Goal: Task Accomplishment & Management: Manage account settings

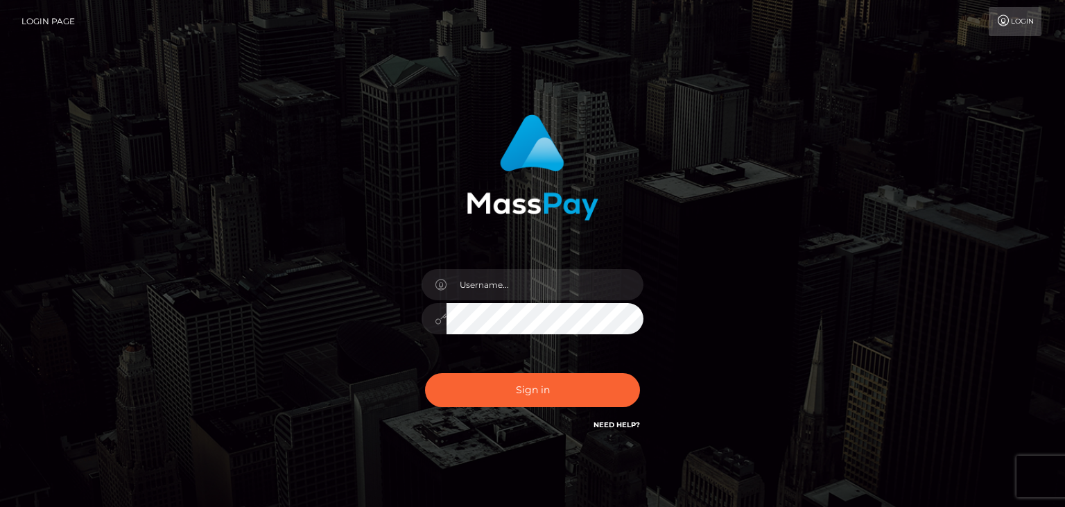
click at [513, 294] on input "text" at bounding box center [545, 284] width 197 height 31
type input "faisal_uplift"
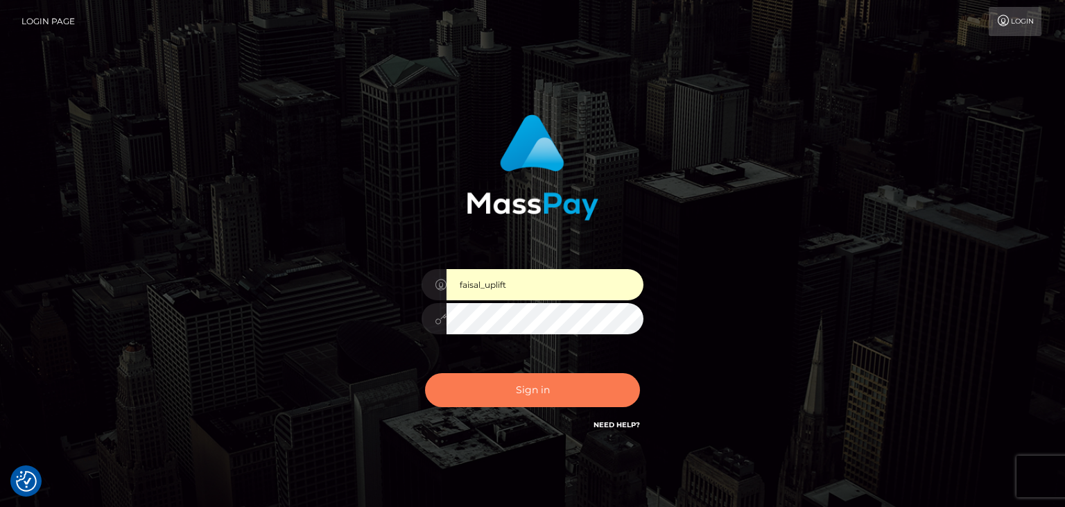
click at [510, 389] on button "Sign in" at bounding box center [532, 390] width 215 height 34
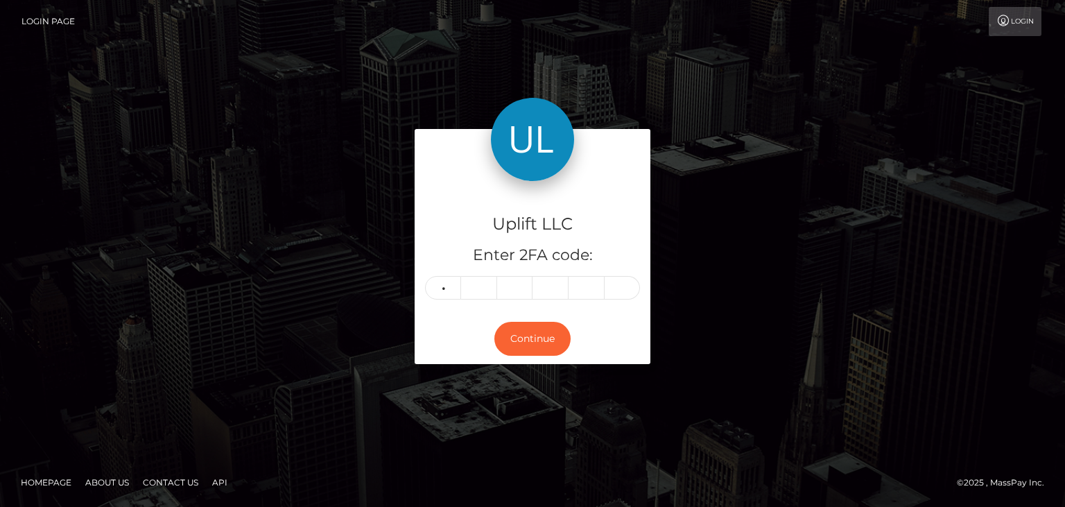
type input "1"
type input "5"
type input "2"
type input "7"
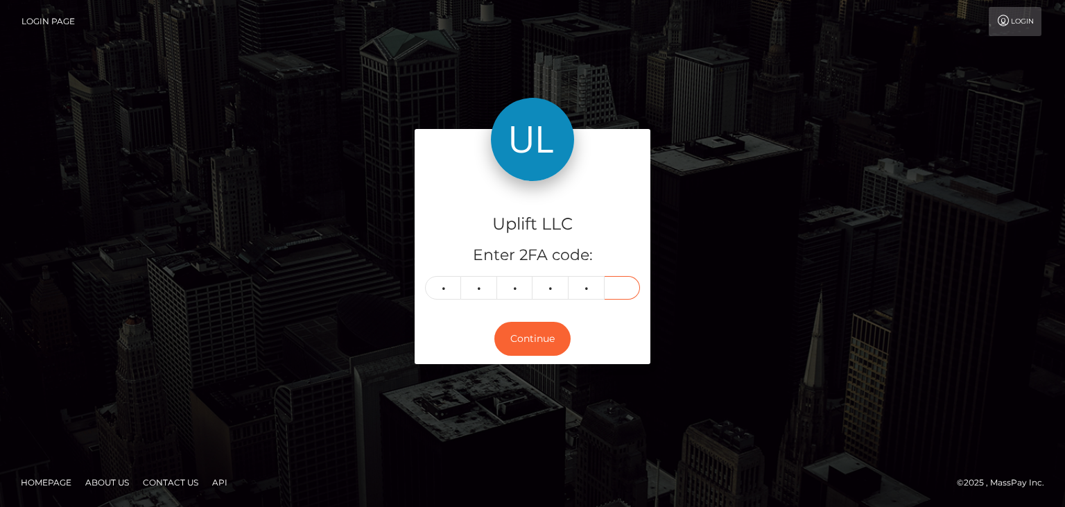
type input "3"
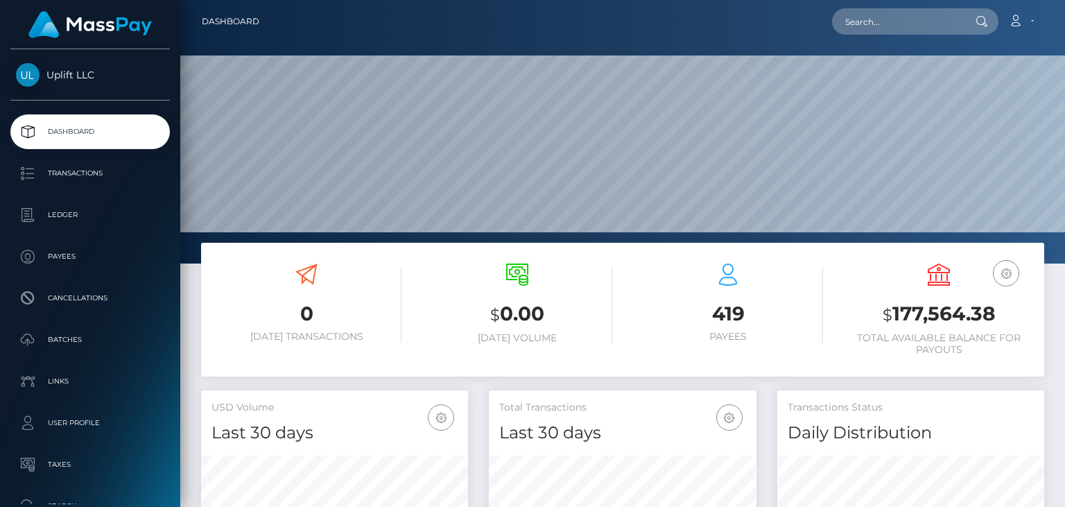
scroll to position [246, 266]
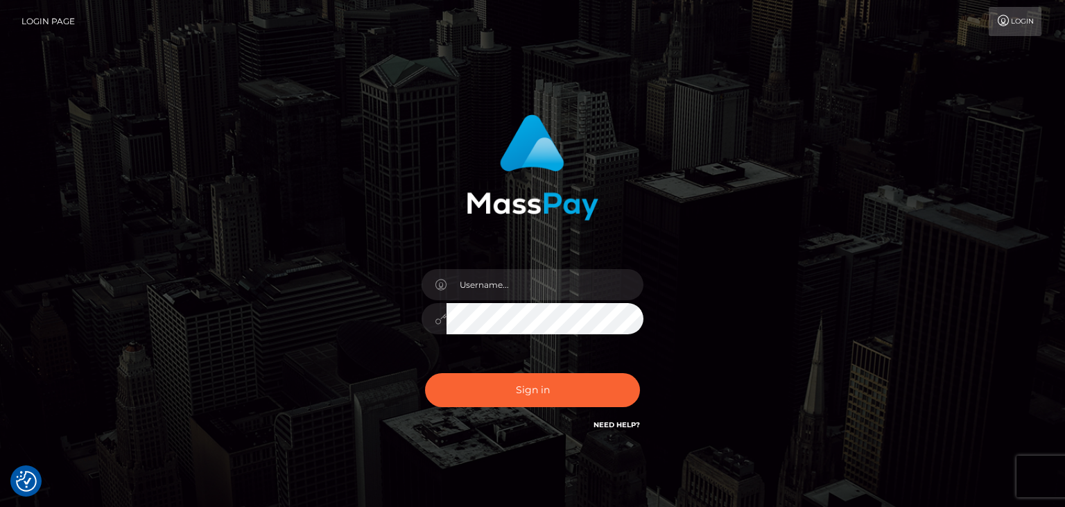
checkbox input "true"
